Goal: Task Accomplishment & Management: Use online tool/utility

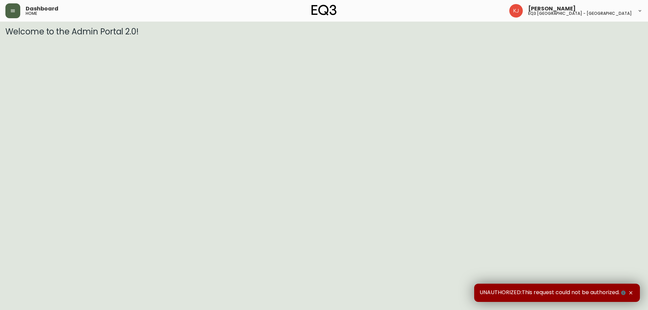
click at [14, 14] on button "button" at bounding box center [12, 10] width 15 height 15
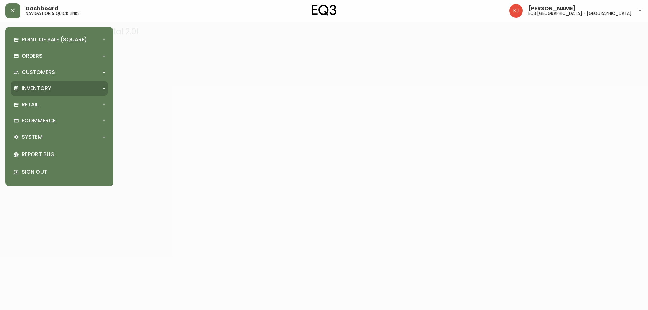
click at [31, 89] on p "Inventory" at bounding box center [37, 88] width 30 height 7
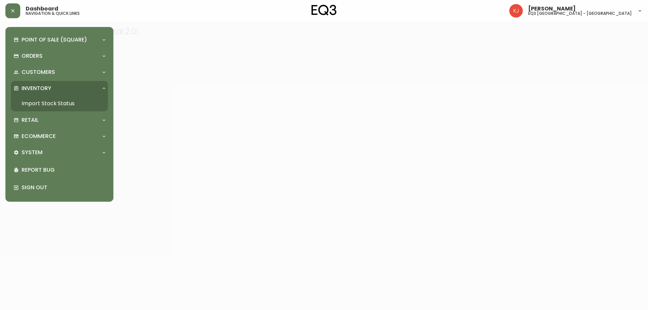
click at [34, 106] on link "Import Stock Status" at bounding box center [59, 104] width 97 height 16
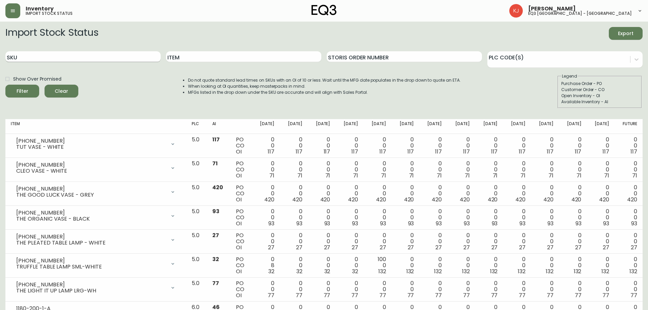
click at [90, 56] on input "SKU" at bounding box center [82, 56] width 155 height 11
paste input "6080-112-13"
click at [5, 85] on button "Filter" at bounding box center [22, 91] width 34 height 13
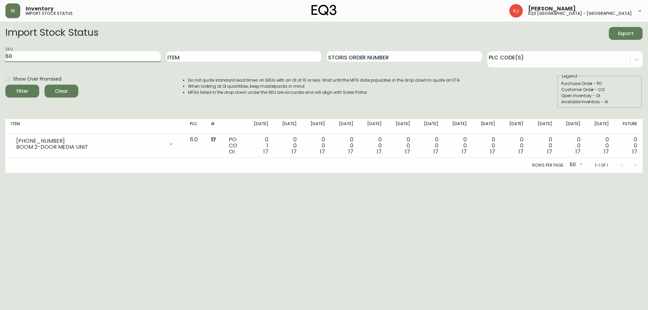
type input "6"
type input "10X14"
click at [5, 85] on button "Filter" at bounding box center [22, 91] width 34 height 13
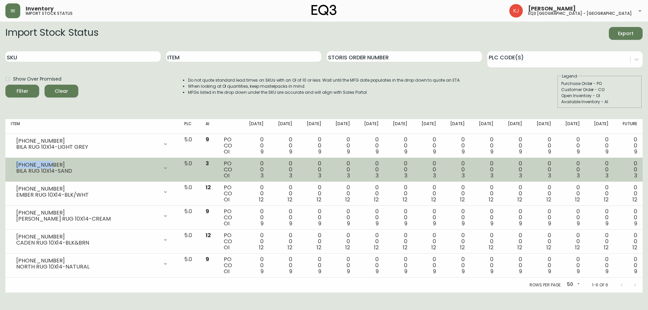
drag, startPoint x: 53, startPoint y: 163, endPoint x: 16, endPoint y: 162, distance: 36.8
click at [16, 162] on div "3190-650-8 BILA RUG 10X14-SAND" at bounding box center [92, 168] width 163 height 15
copy div "3190-650-8"
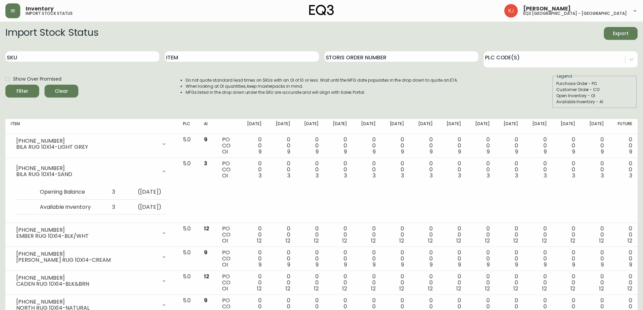
click at [80, 106] on div "Show Over Promised Filter Clear Do not quote standard lead times on SKUs with a…" at bounding box center [321, 90] width 632 height 35
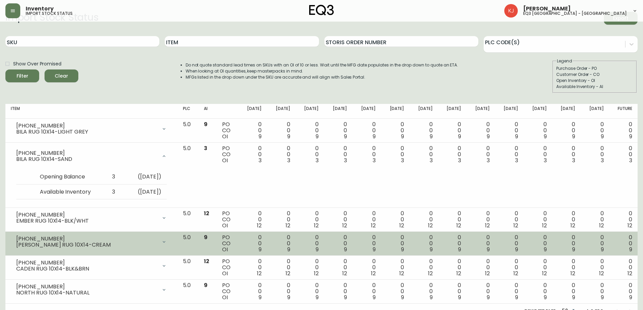
scroll to position [24, 0]
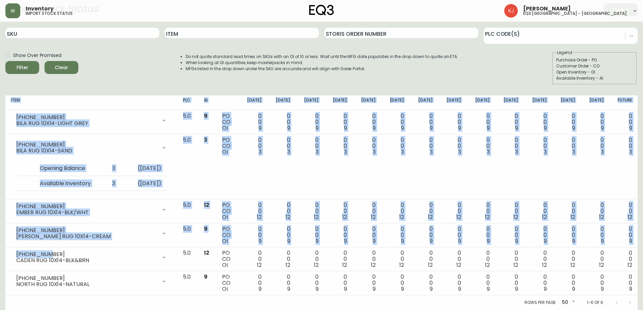
drag, startPoint x: 52, startPoint y: 254, endPoint x: 5, endPoint y: 253, distance: 47.3
click at [5, 253] on main "Import Stock Status Export SKU Item Storis Order Number PLC Code(s) Show Over P…" at bounding box center [321, 154] width 643 height 312
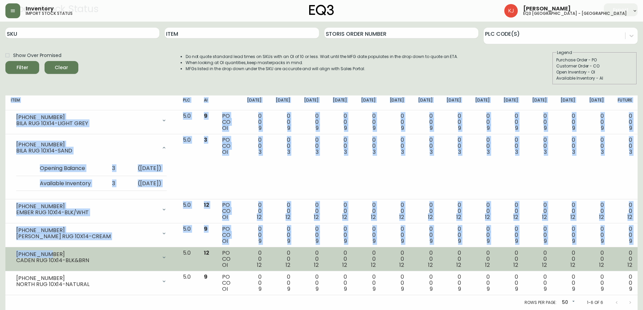
click at [22, 254] on div "3190-686-9" at bounding box center [86, 254] width 141 height 6
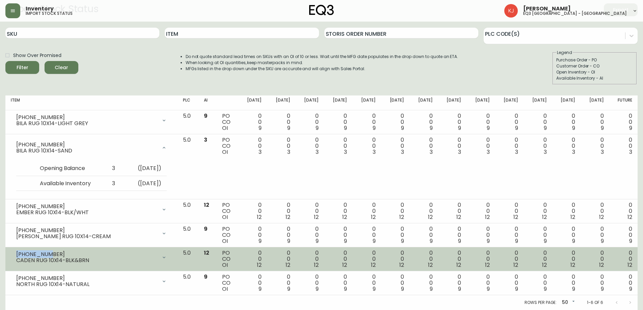
drag, startPoint x: 48, startPoint y: 253, endPoint x: 18, endPoint y: 251, distance: 30.8
click at [18, 251] on div "3190-686-9" at bounding box center [86, 254] width 141 height 6
copy div "3190-686-9"
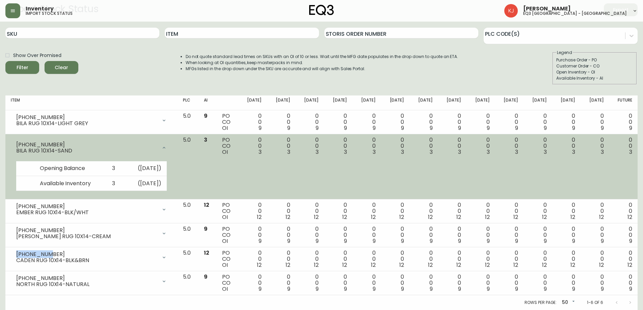
click at [167, 148] on icon at bounding box center [163, 147] width 5 height 5
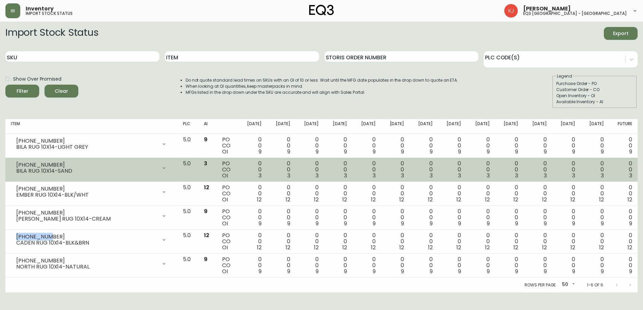
scroll to position [0, 0]
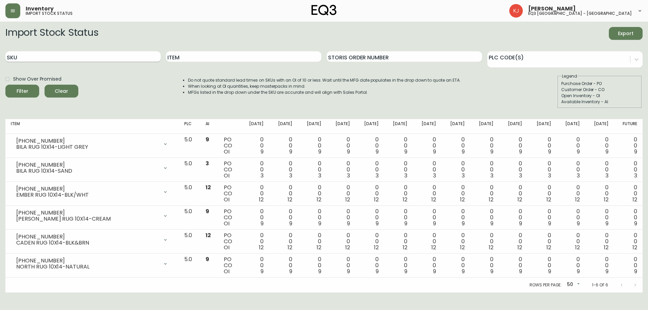
click at [95, 53] on input "SKU" at bounding box center [82, 56] width 155 height 11
type input "DEW"
click at [5, 85] on button "Filter" at bounding box center [22, 91] width 34 height 13
